Goal: Information Seeking & Learning: Learn about a topic

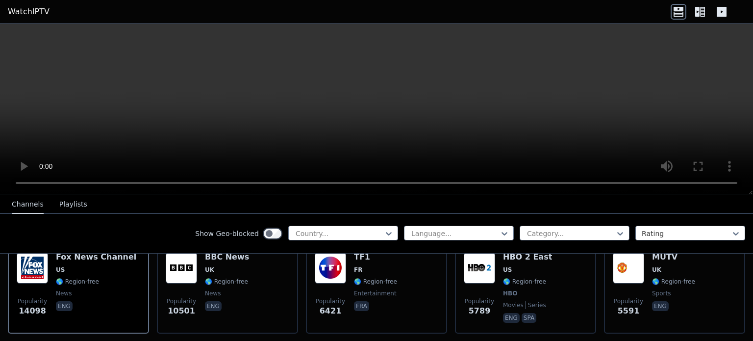
scroll to position [128, 0]
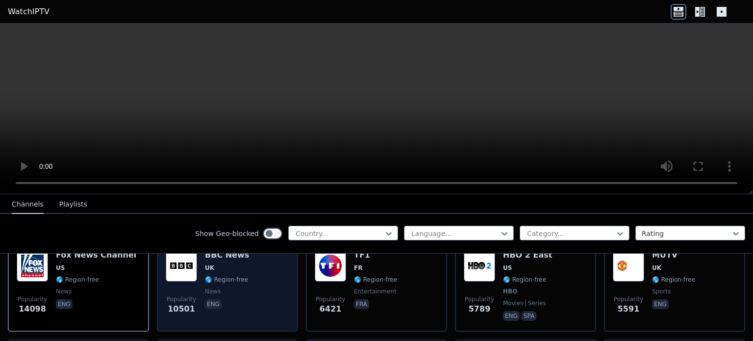
click at [226, 276] on span "🌎 Region-free" at bounding box center [226, 280] width 43 height 8
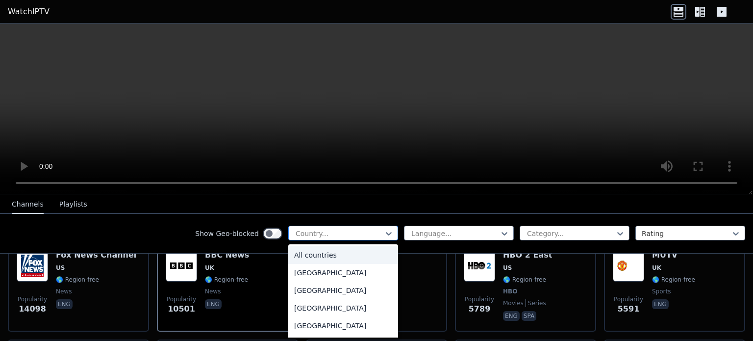
click at [367, 229] on div at bounding box center [339, 234] width 89 height 10
type input "*"
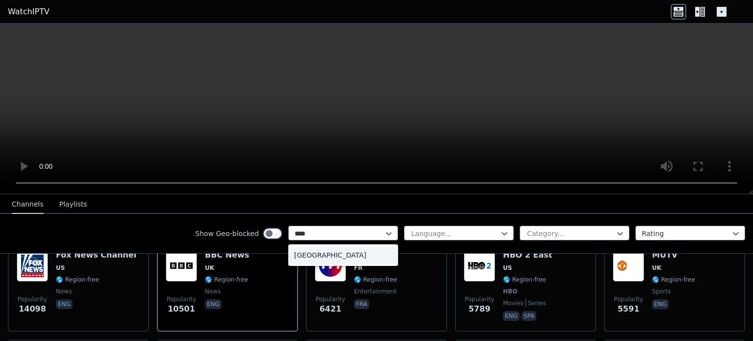
type input "*****"
click at [328, 255] on div "[GEOGRAPHIC_DATA]" at bounding box center [343, 255] width 110 height 18
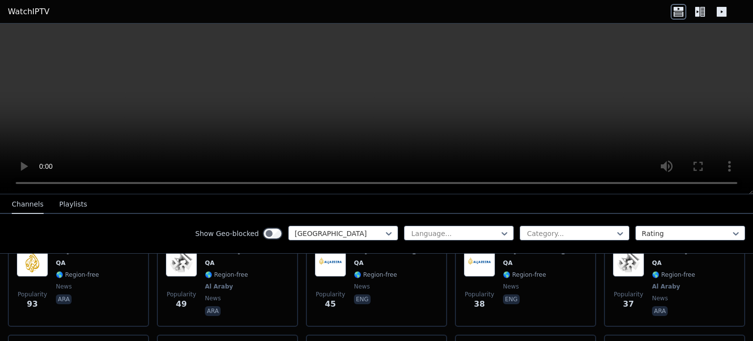
scroll to position [230, 0]
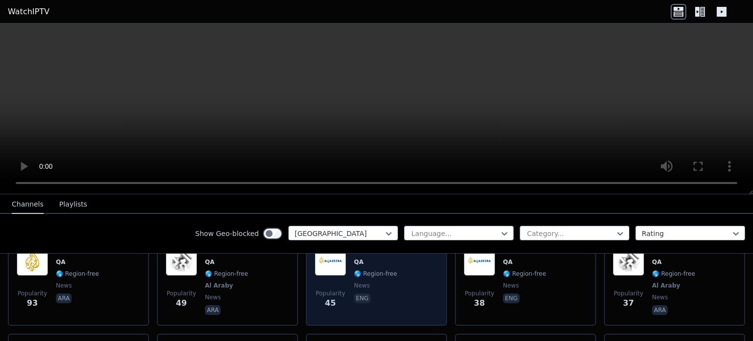
click at [406, 293] on span "eng" at bounding box center [393, 299] width 79 height 12
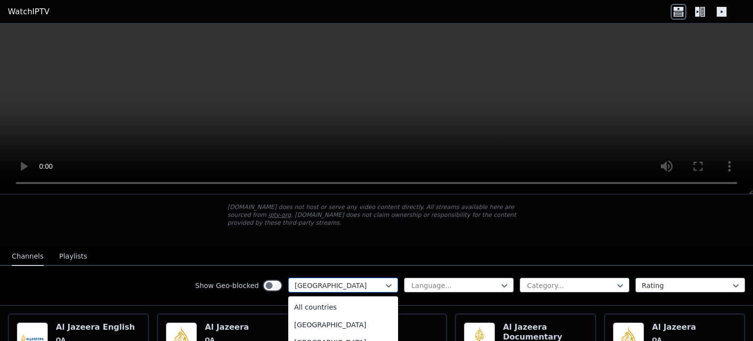
scroll to position [2555, 0]
click at [351, 281] on div at bounding box center [339, 286] width 89 height 10
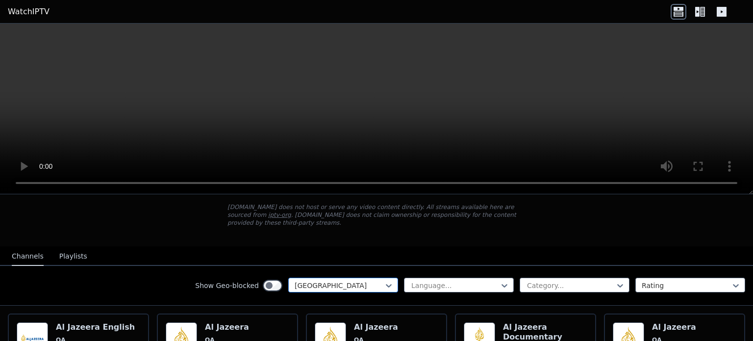
click at [363, 281] on div at bounding box center [339, 286] width 89 height 10
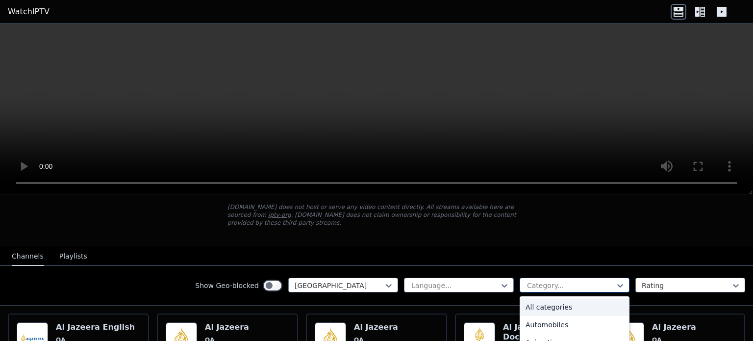
click at [568, 281] on div at bounding box center [570, 286] width 89 height 10
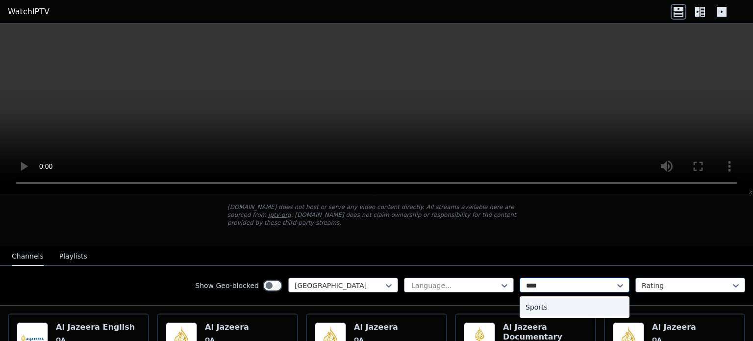
type input "*****"
click at [546, 298] on div "Sports" at bounding box center [575, 307] width 110 height 18
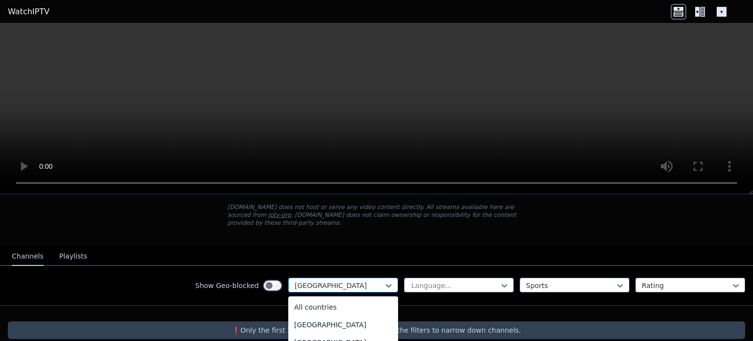
scroll to position [2555, 0]
click at [344, 281] on div at bounding box center [339, 286] width 89 height 10
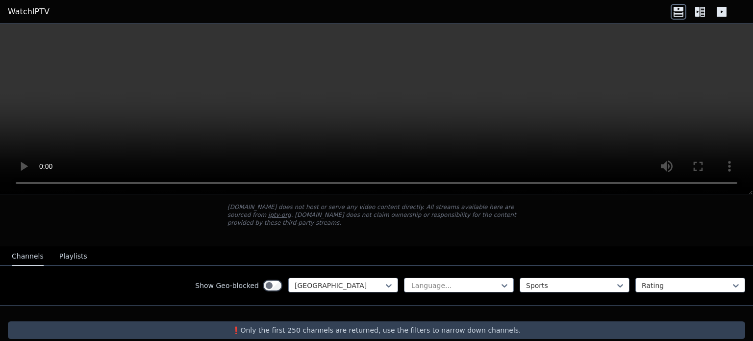
click at [69, 247] on button "Playlists" at bounding box center [73, 256] width 28 height 19
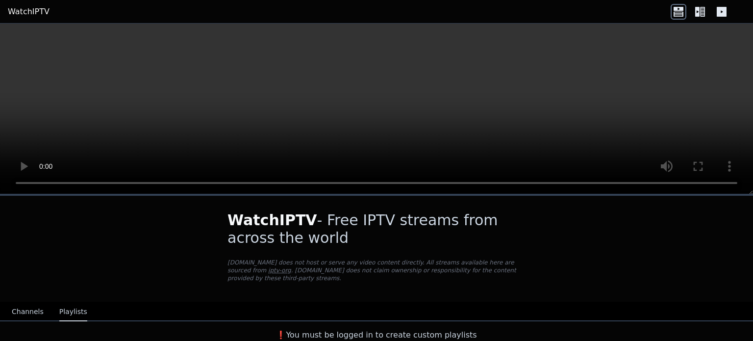
click at [31, 303] on button "Channels" at bounding box center [28, 312] width 32 height 19
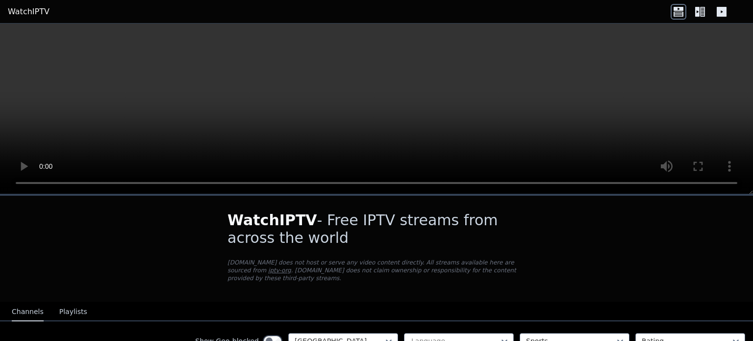
scroll to position [60, 0]
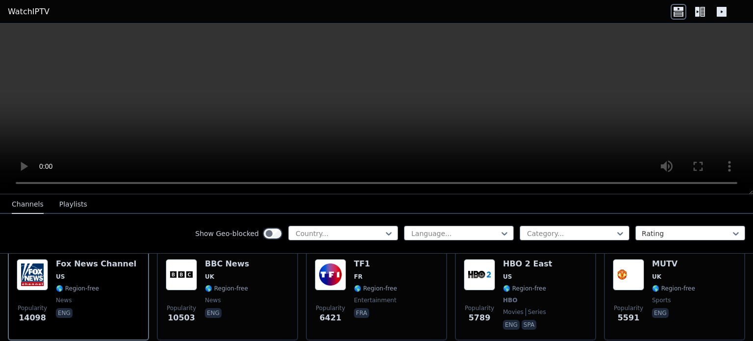
scroll to position [121, 0]
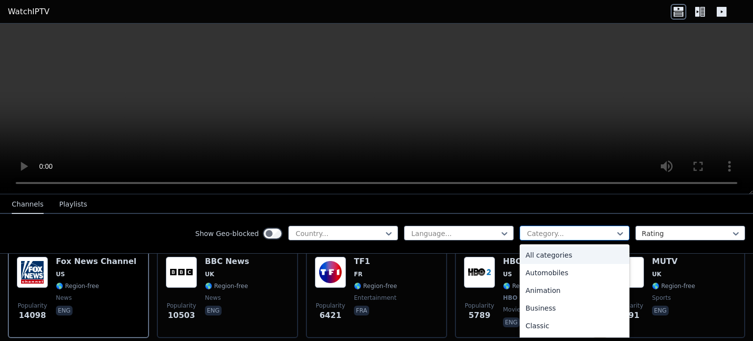
click at [597, 232] on div at bounding box center [570, 234] width 89 height 10
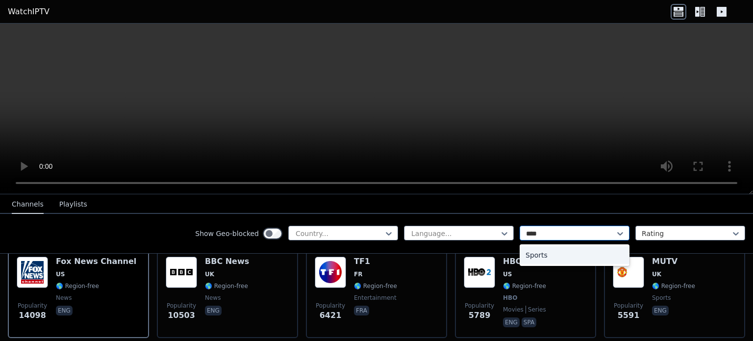
type input "*****"
click at [550, 252] on div "Sports" at bounding box center [575, 255] width 110 height 18
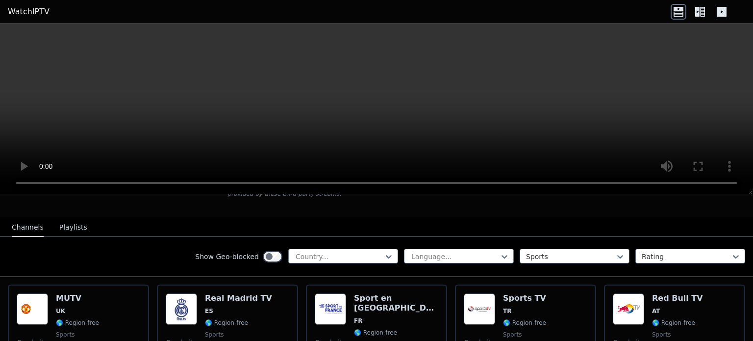
scroll to position [75, 0]
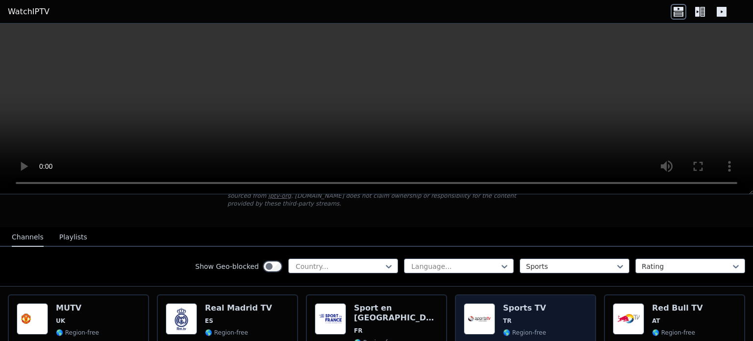
click at [491, 315] on img at bounding box center [479, 318] width 31 height 31
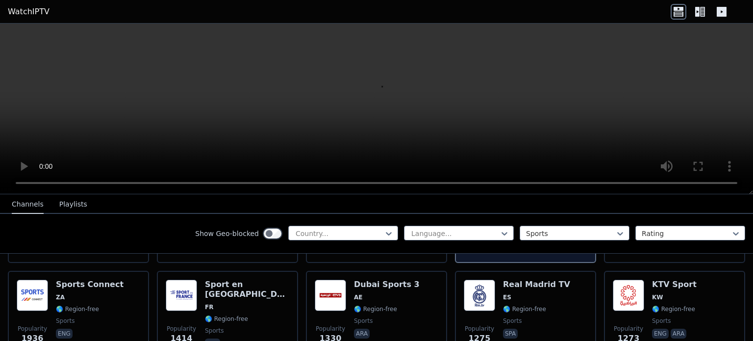
scroll to position [201, 0]
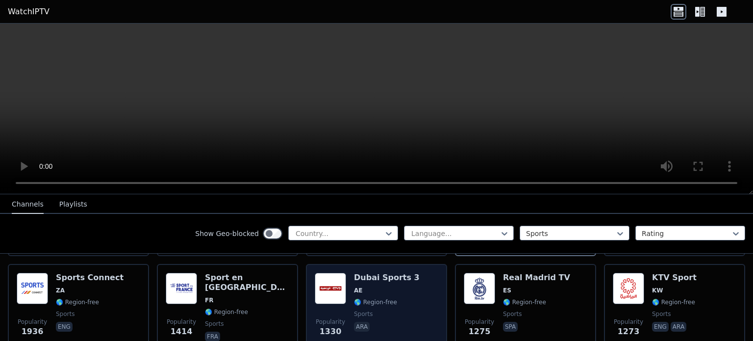
click at [406, 286] on div "Popularity 1330 Dubai Sports 3 AE 🌎 Region-free sports ara" at bounding box center [377, 308] width 124 height 71
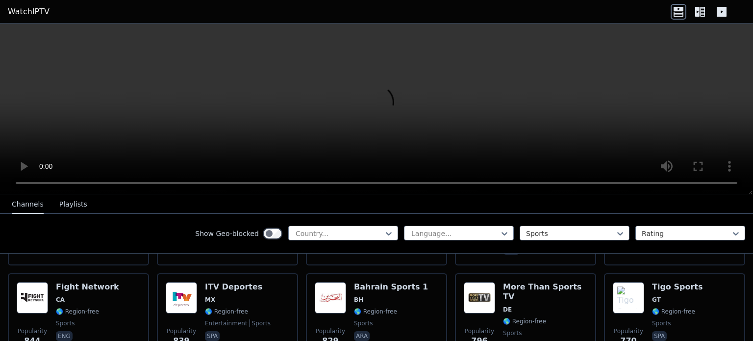
scroll to position [482, 0]
click at [406, 296] on span "BH" at bounding box center [391, 300] width 74 height 8
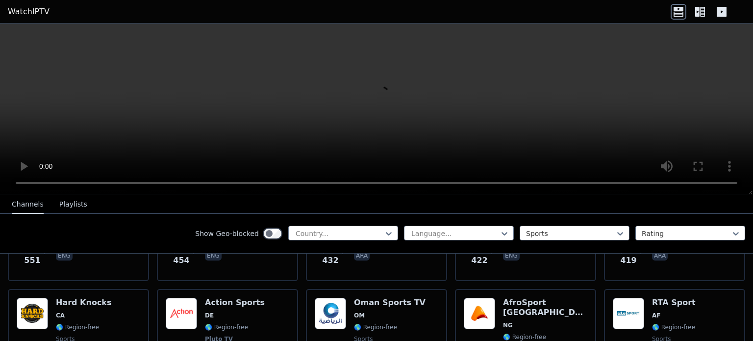
scroll to position [757, 0]
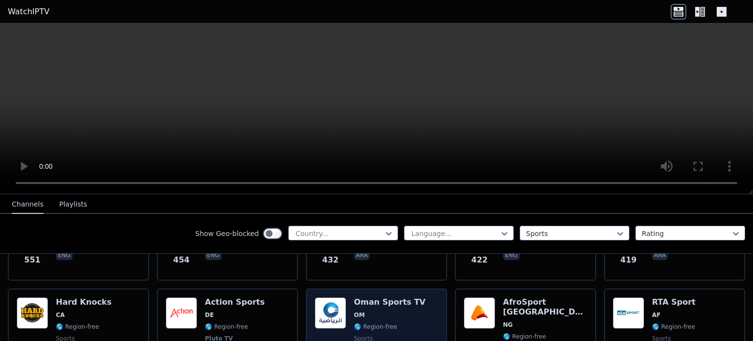
click at [397, 311] on span "OM" at bounding box center [390, 315] width 72 height 8
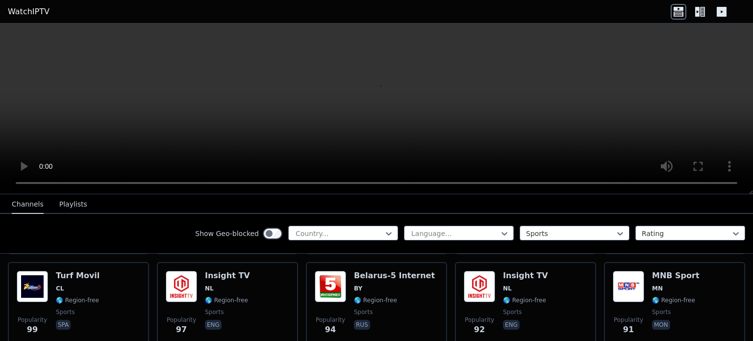
scroll to position [1858, 0]
